Goal: Task Accomplishment & Management: Use online tool/utility

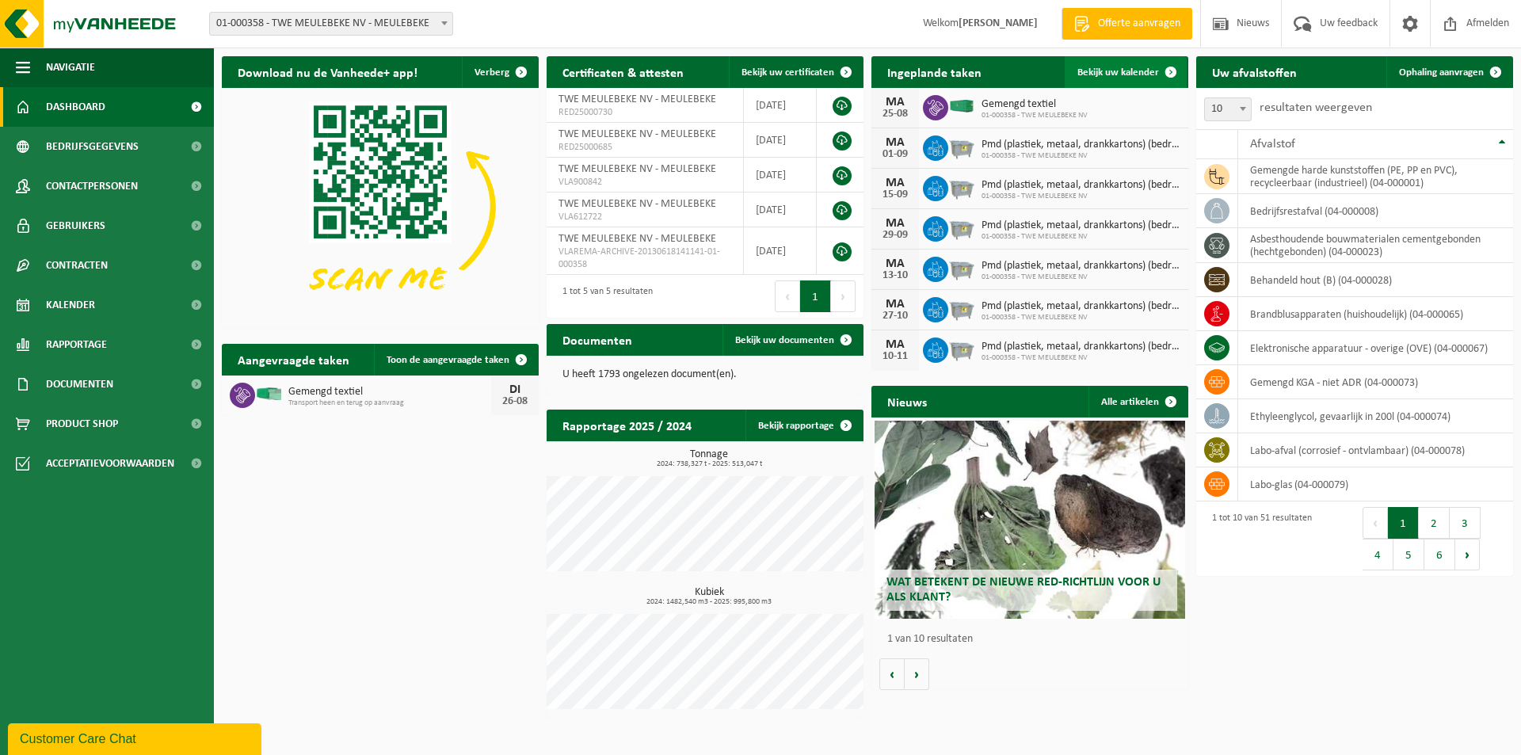
click at [1116, 68] on span "Bekijk uw kalender" at bounding box center [1118, 72] width 82 height 10
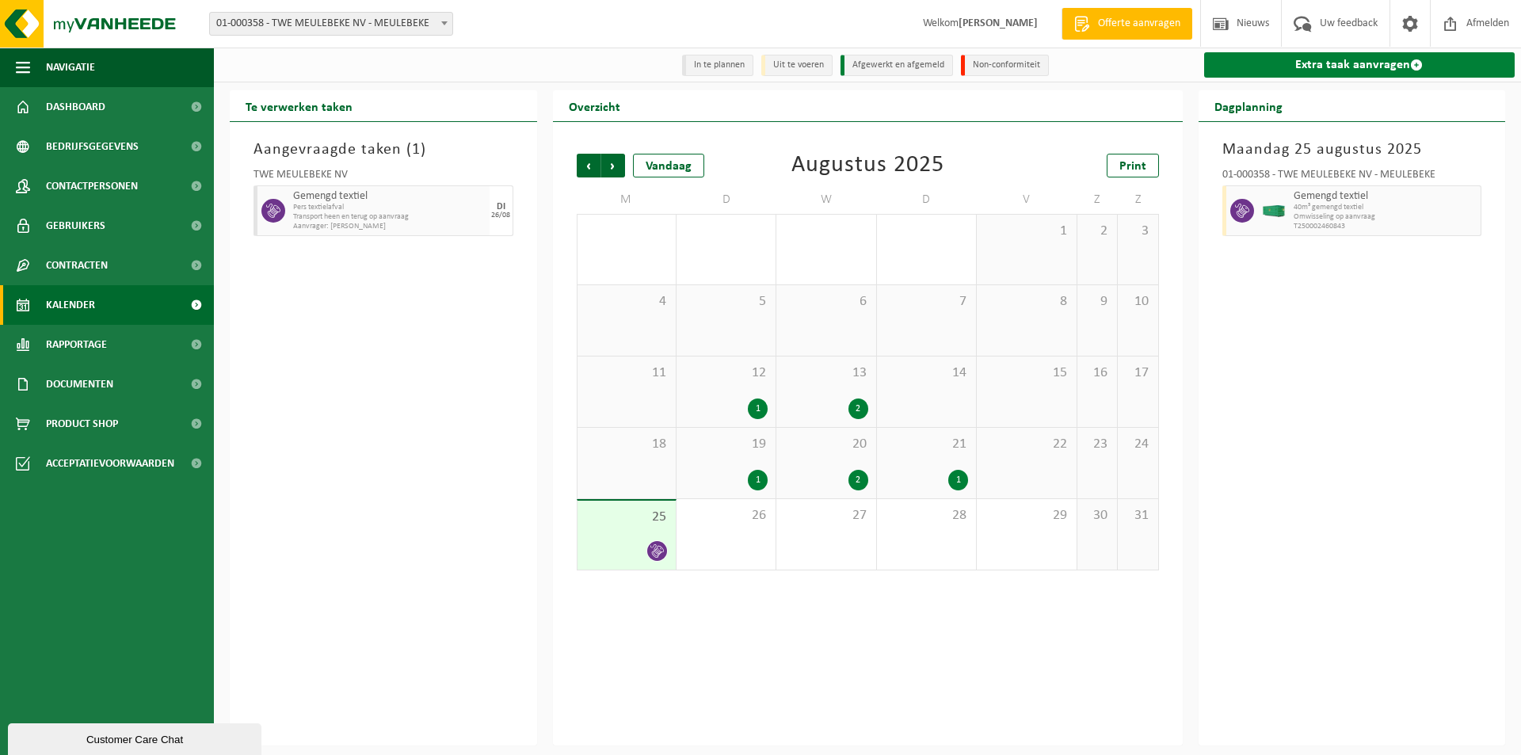
click at [1287, 68] on link "Extra taak aanvragen" at bounding box center [1359, 64] width 311 height 25
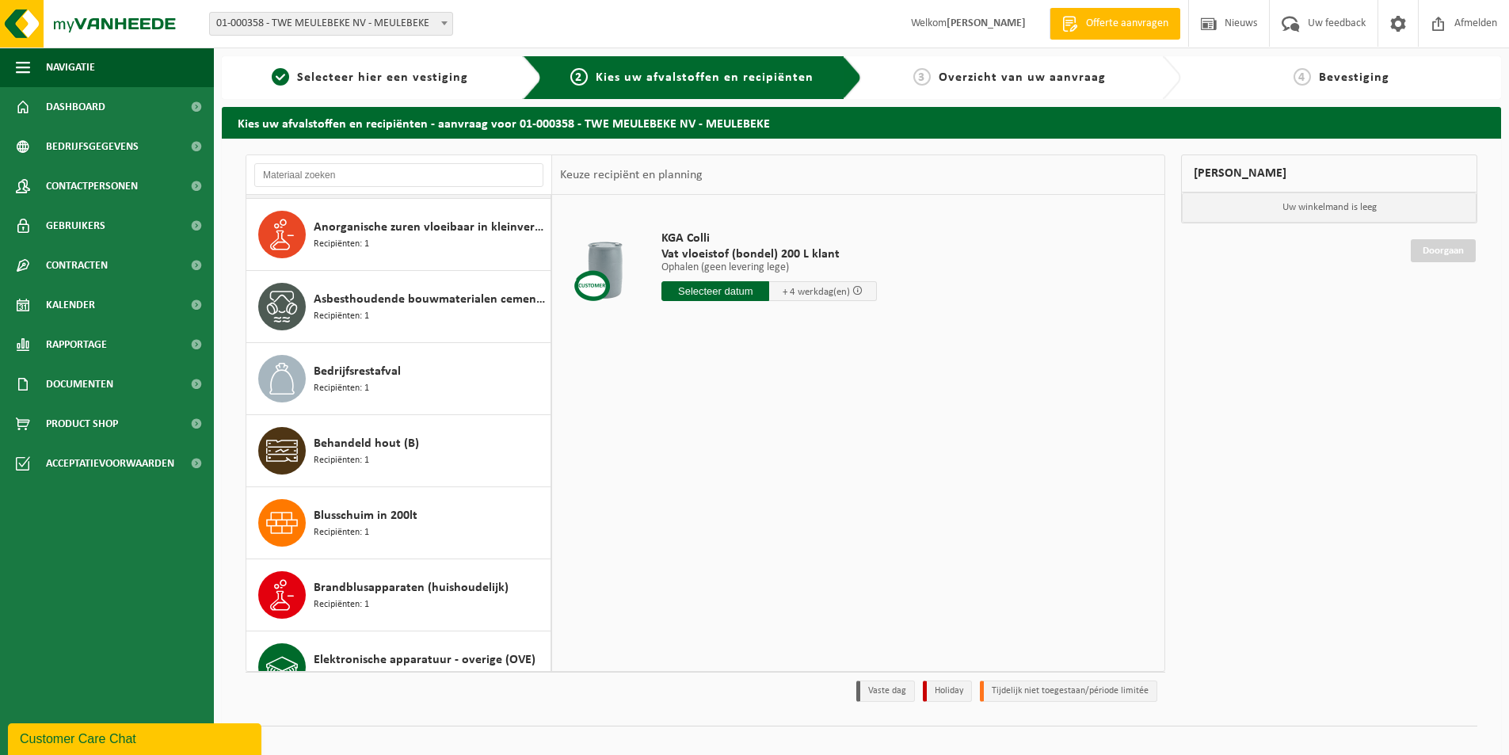
scroll to position [317, 0]
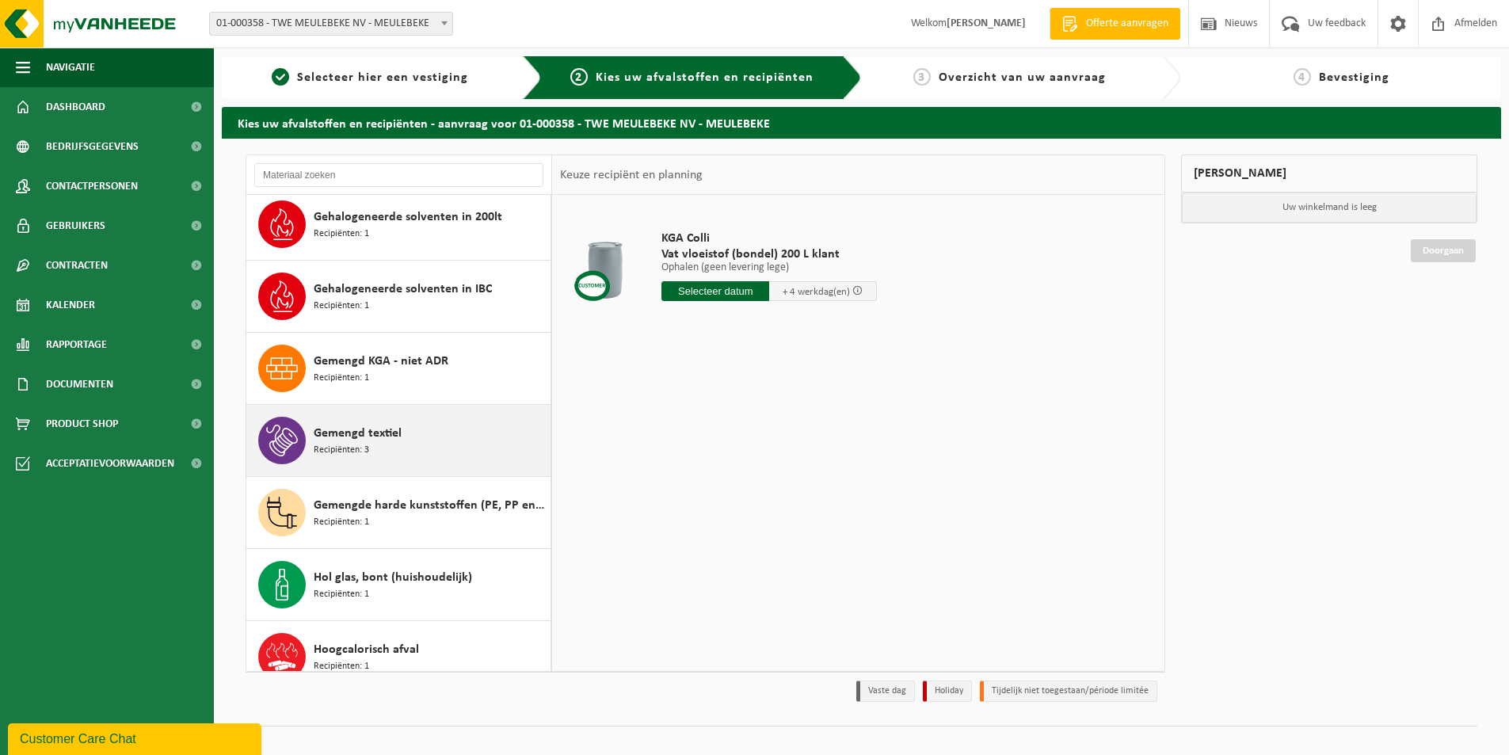
click at [367, 435] on span "Gemengd textiel" at bounding box center [358, 433] width 88 height 19
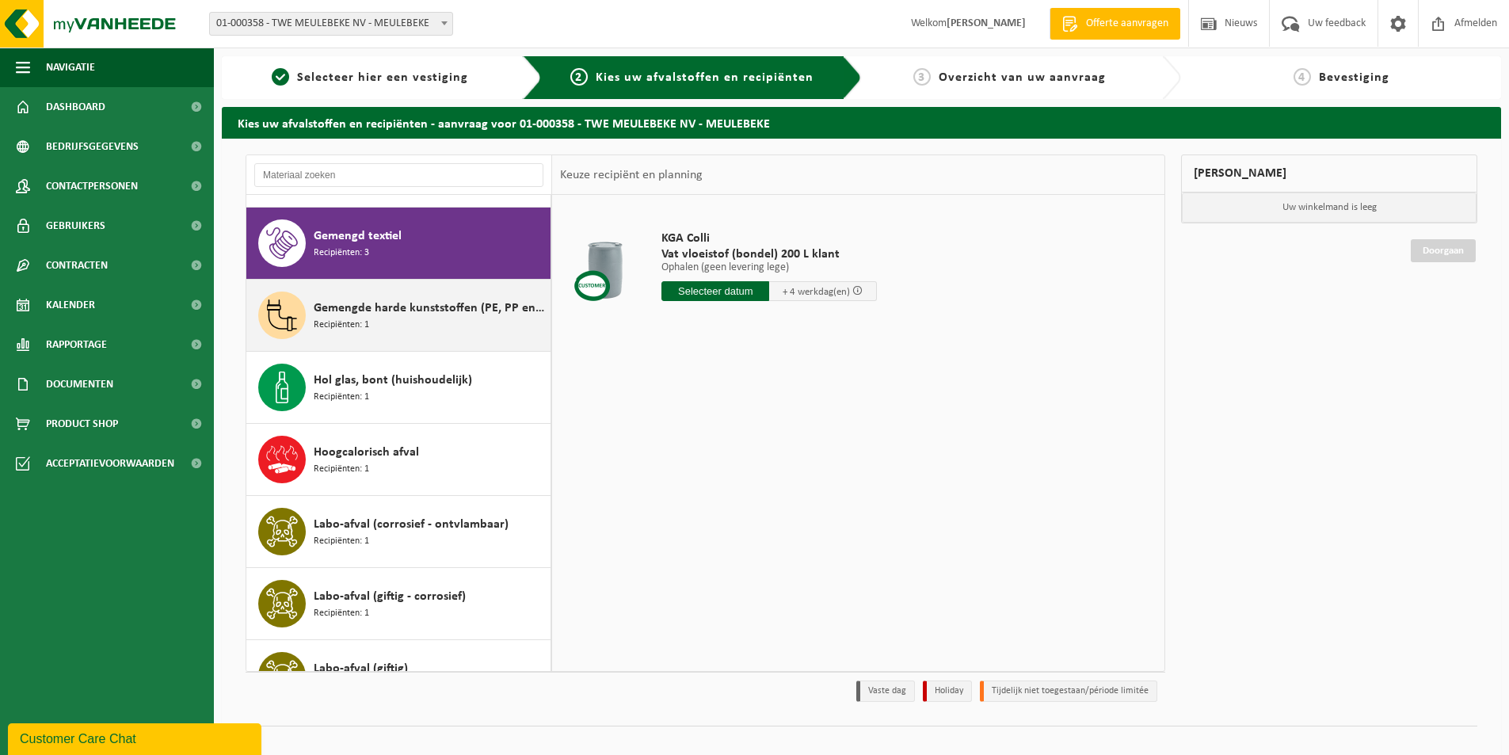
scroll to position [1081, 0]
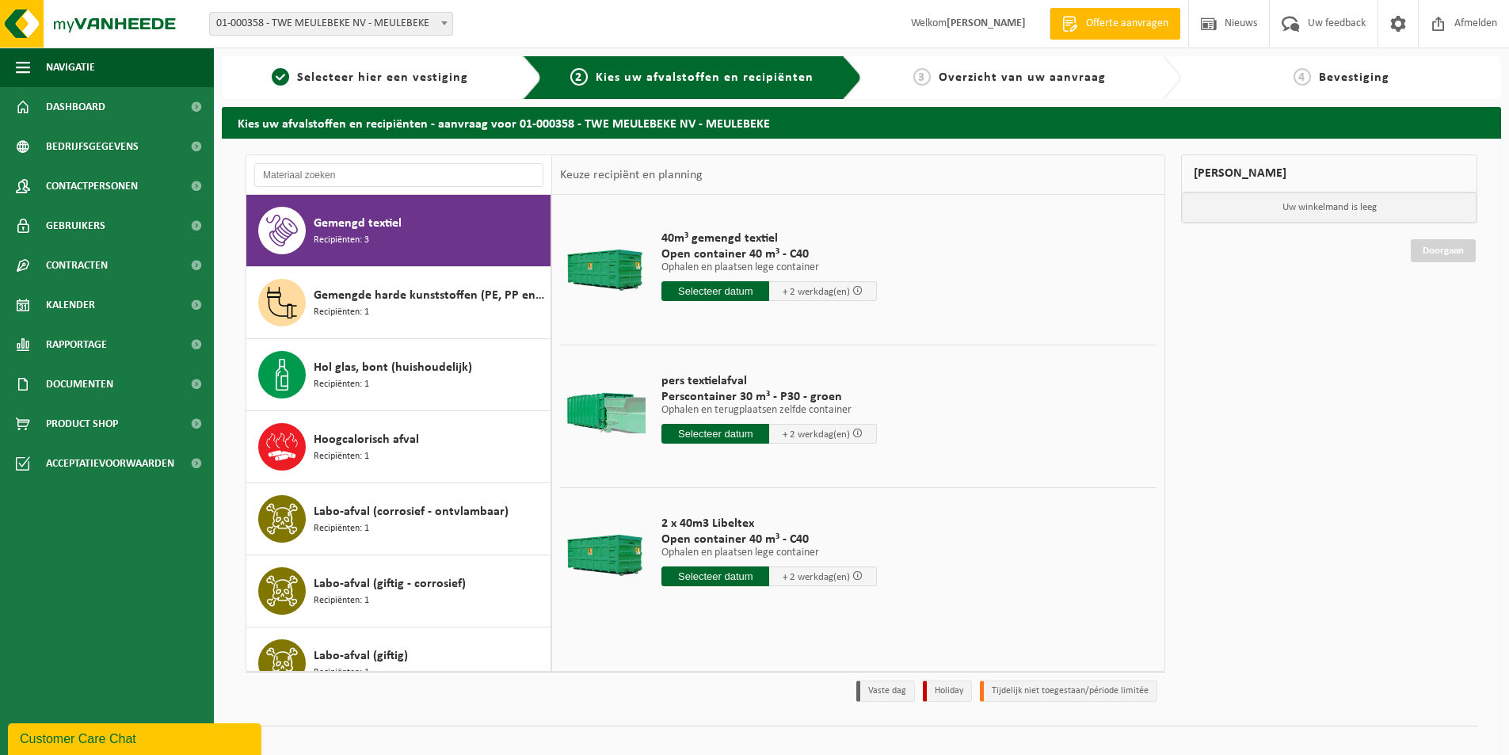
click at [701, 288] on input "text" at bounding box center [715, 291] width 108 height 20
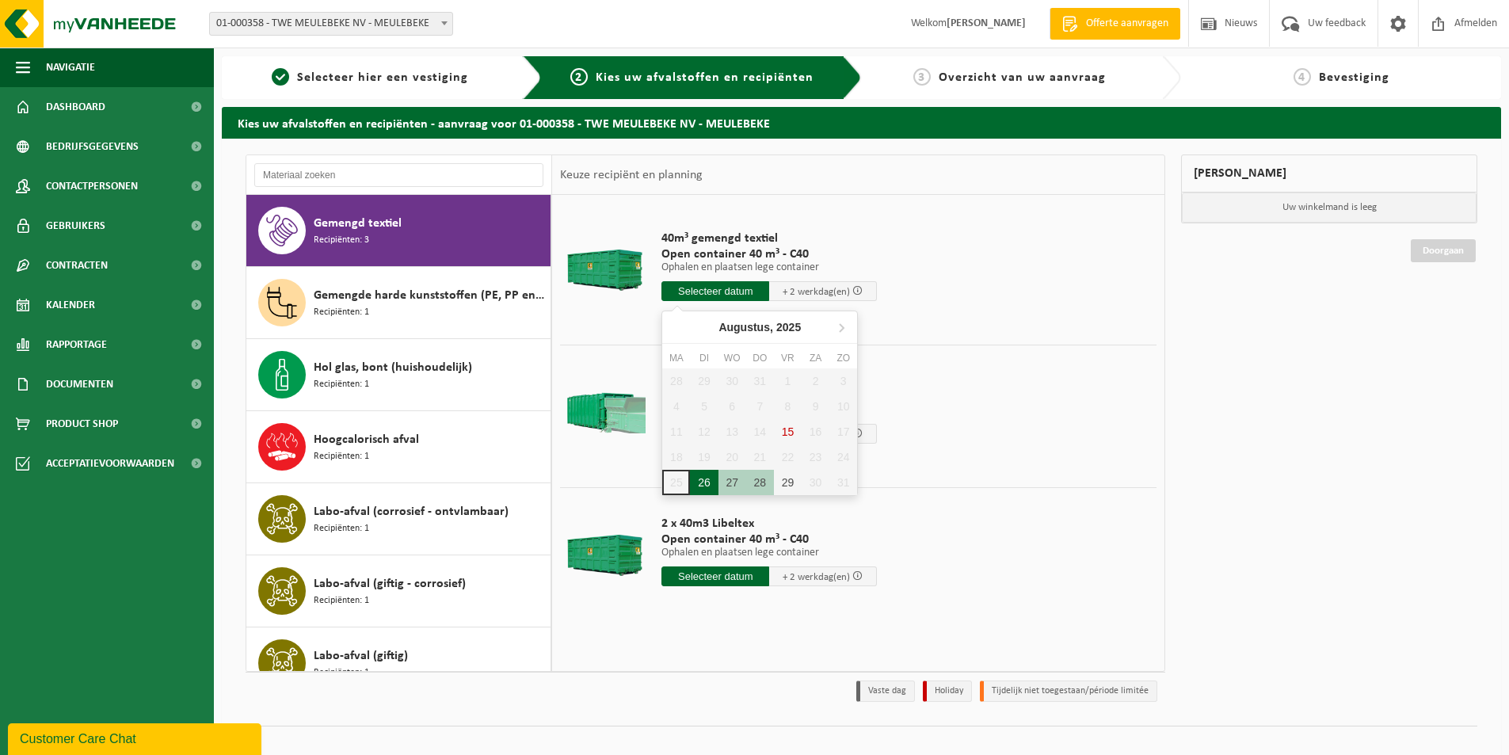
click at [699, 482] on div "26" at bounding box center [704, 482] width 28 height 25
type input "Van 2025-08-26"
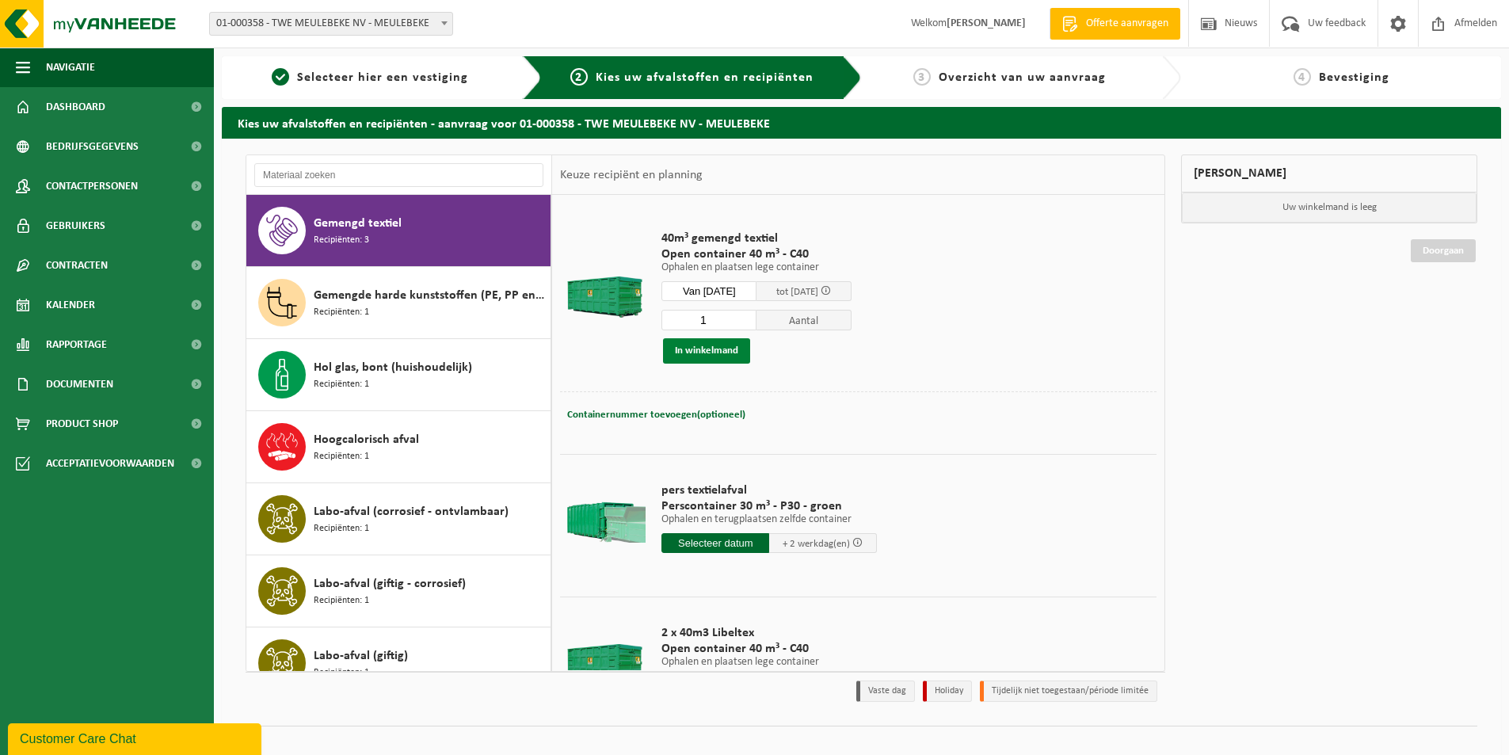
click at [695, 354] on button "In winkelmand" at bounding box center [706, 350] width 87 height 25
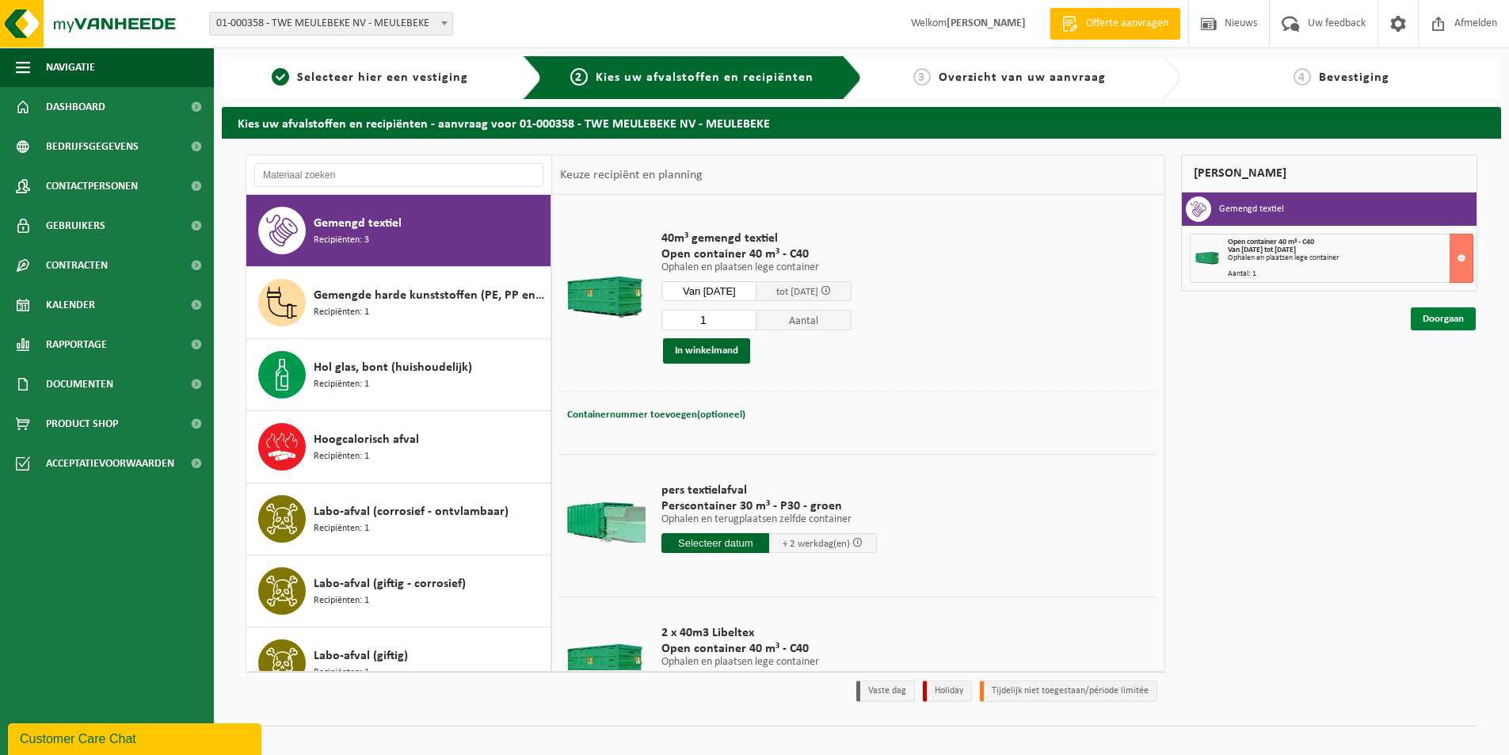
click at [1446, 322] on link "Doorgaan" at bounding box center [1442, 318] width 65 height 23
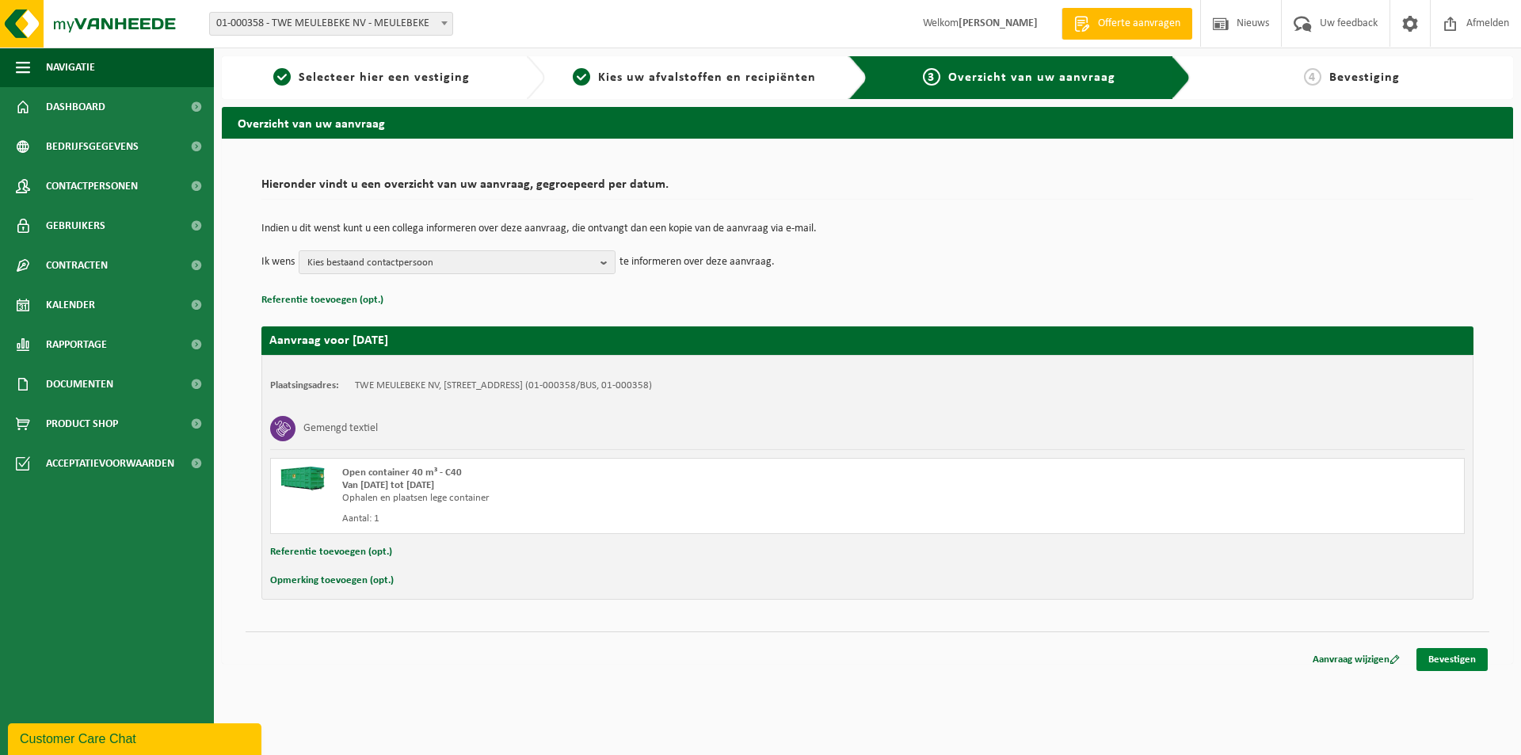
click at [1450, 657] on link "Bevestigen" at bounding box center [1451, 659] width 71 height 23
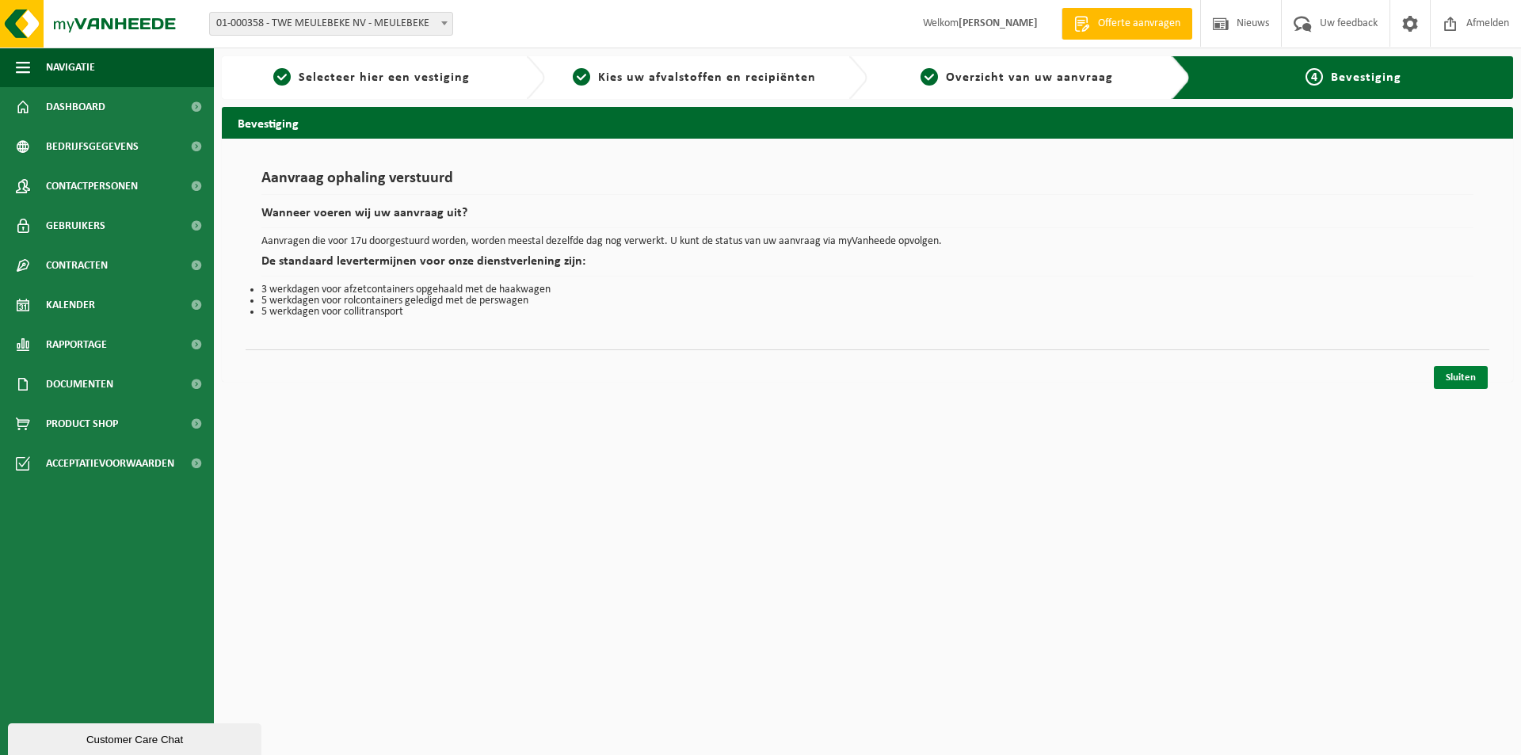
click at [1466, 375] on link "Sluiten" at bounding box center [1460, 377] width 54 height 23
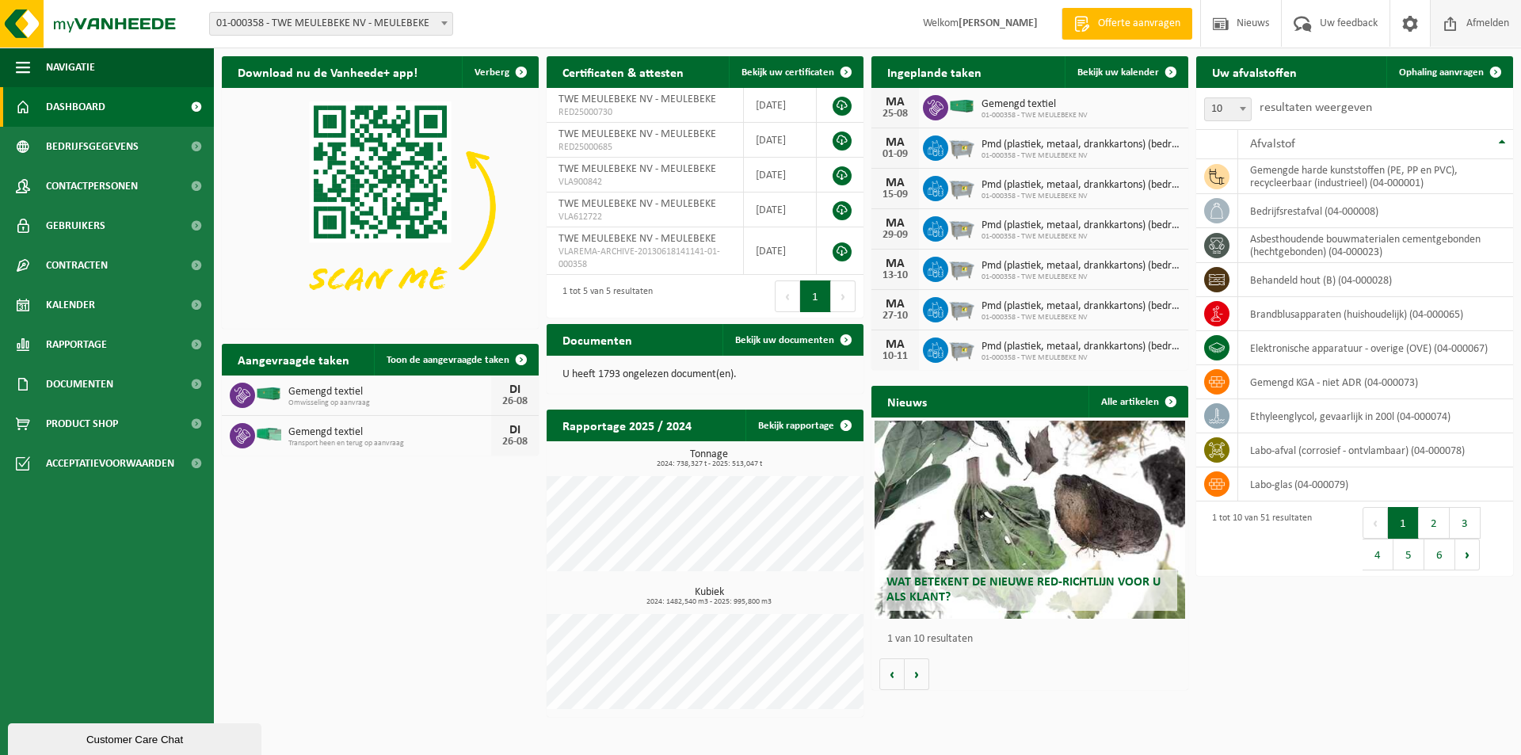
click at [1458, 21] on span at bounding box center [1450, 23] width 24 height 47
